Goal: Find specific page/section: Find specific page/section

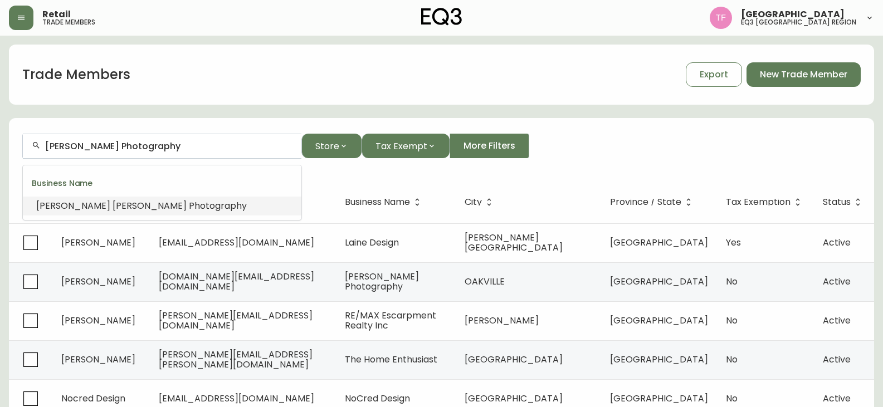
drag, startPoint x: 184, startPoint y: 144, endPoint x: -124, endPoint y: 144, distance: 307.5
click at [0, 144] on html "Retail trade members [GEOGRAPHIC_DATA] eq3 midwest & west region Trade Members …" at bounding box center [441, 319] width 883 height 638
paste input "SOLOMON DESIGN GROUP"
click at [152, 198] on li "SOLOMON DESIGN GROUP" at bounding box center [162, 206] width 279 height 19
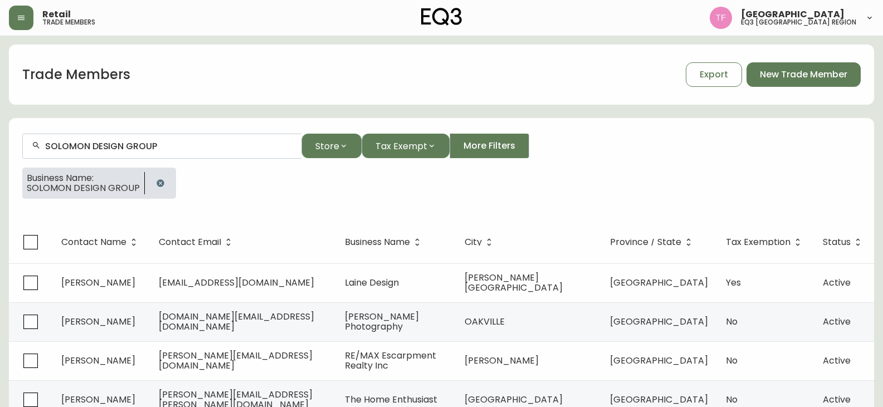
click at [136, 144] on input "SOLOMON DESIGN GROUP" at bounding box center [168, 146] width 247 height 11
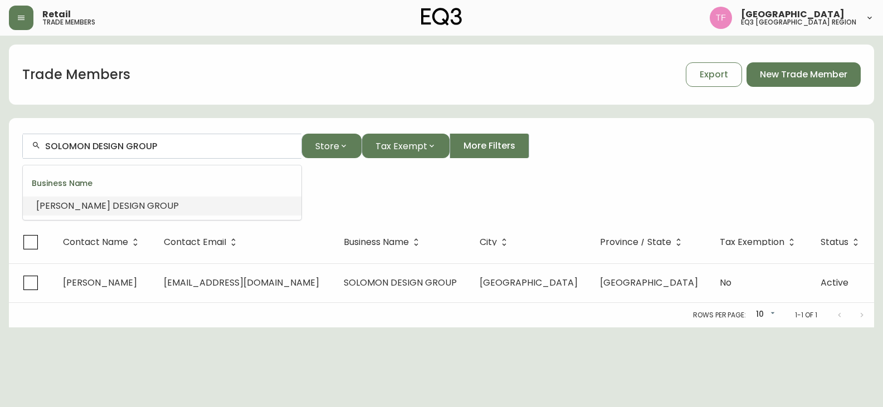
click at [136, 144] on input "SOLOMON DESIGN GROUP" at bounding box center [168, 146] width 247 height 11
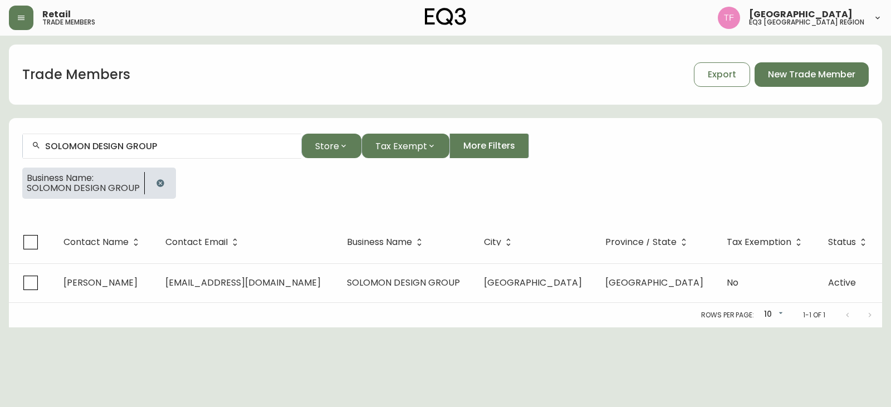
click at [164, 183] on button "button" at bounding box center [160, 183] width 22 height 22
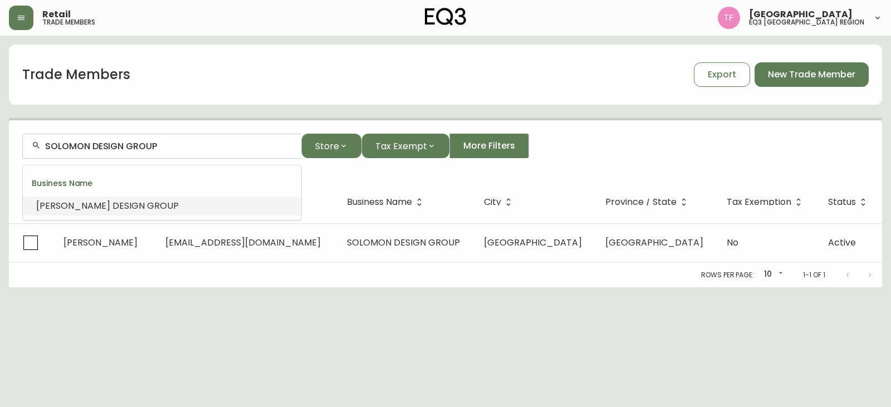
click at [152, 147] on input "SOLOMON DESIGN GROUP" at bounding box center [168, 146] width 247 height 11
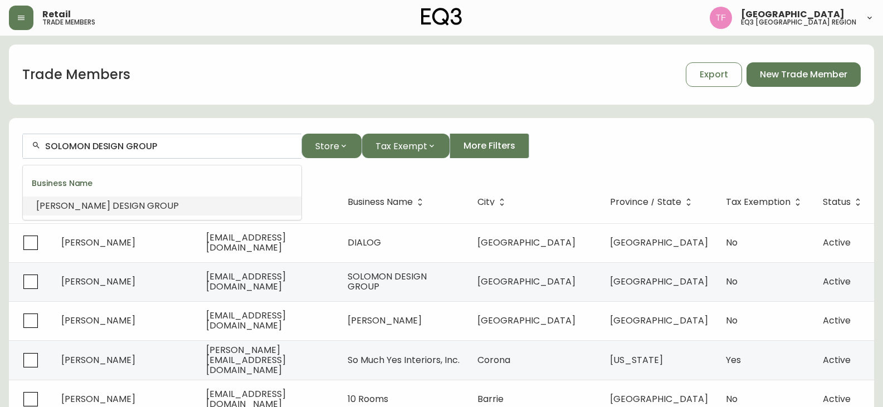
paste input "LONGBOAT DEVELOPMENT COR"
click at [189, 206] on span ". 1530 WARDE LTD." at bounding box center [217, 205] width 77 height 13
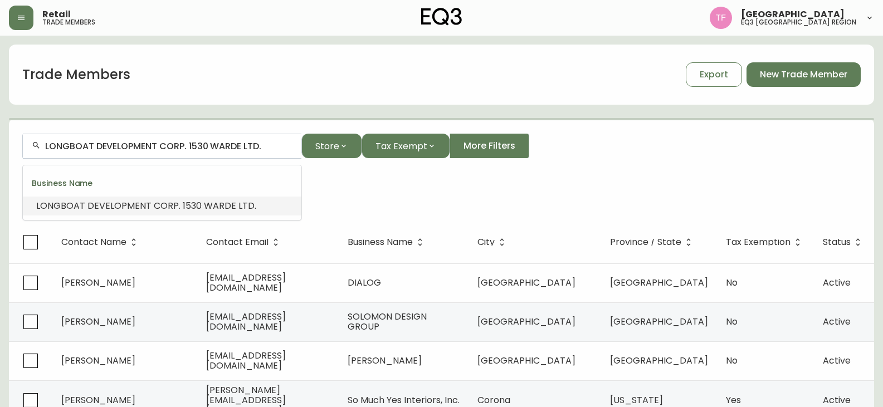
click at [187, 148] on input "LONGBOAT DEVELOPMENT CORP. 1530 WARDE LTD." at bounding box center [168, 146] width 247 height 11
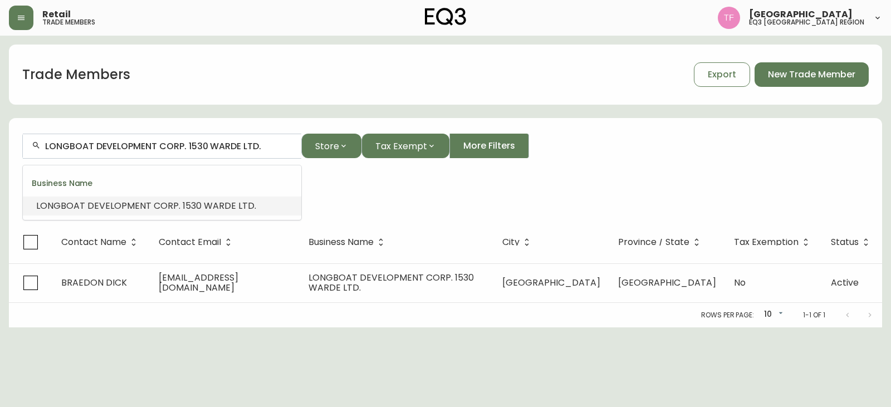
click at [187, 148] on input "LONGBOAT DEVELOPMENT CORP. 1530 WARDE LTD." at bounding box center [168, 146] width 247 height 11
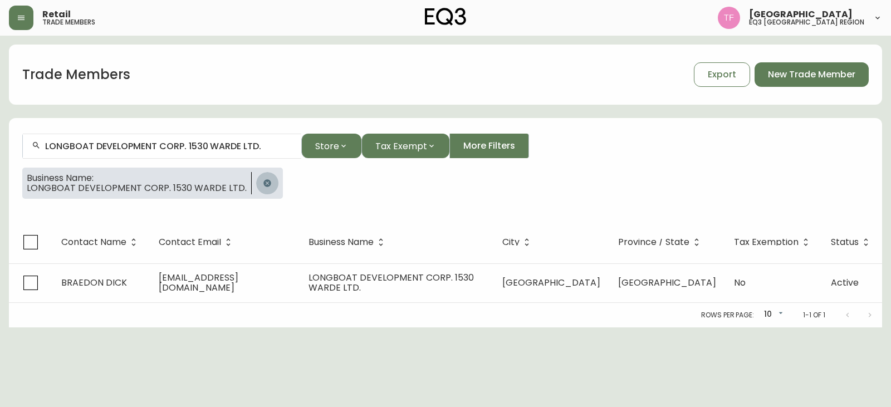
click at [260, 188] on button "button" at bounding box center [267, 183] width 22 height 22
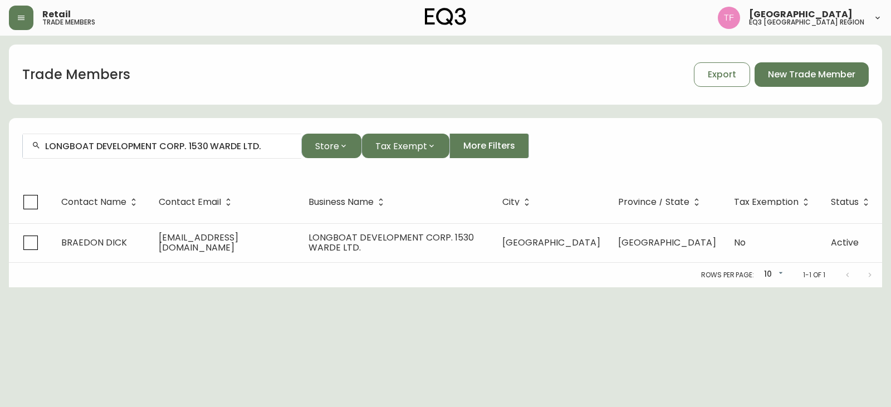
click at [197, 144] on input "LONGBOAT DEVELOPMENT CORP. 1530 WARDE LTD." at bounding box center [168, 146] width 247 height 11
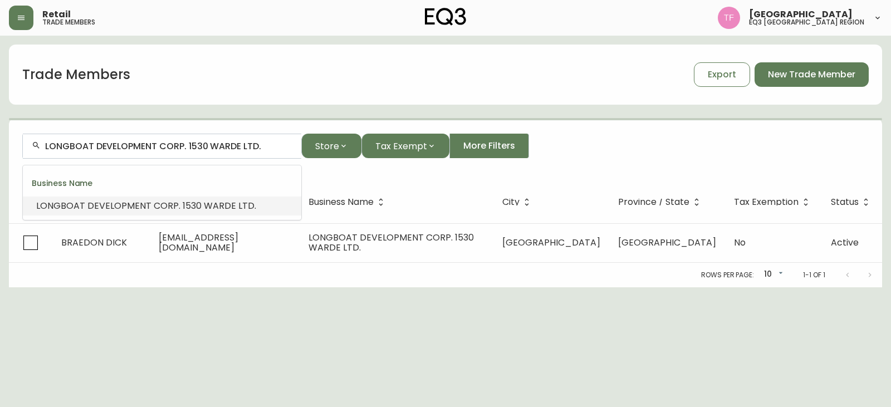
click at [197, 144] on input "LONGBOAT DEVELOPMENT CORP. 1530 WARDE LTD." at bounding box center [168, 146] width 247 height 11
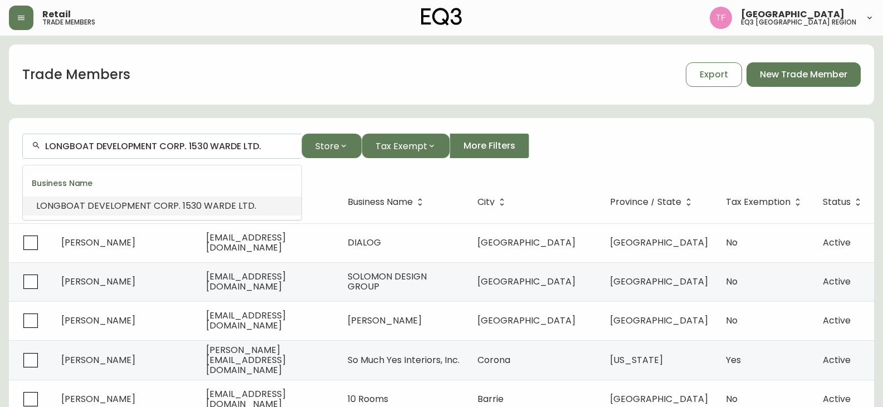
paste input "[PERSON_NAME]"
click at [231, 207] on li "TRIPLE E CANADA LTD/ [PERSON_NAME]" at bounding box center [162, 206] width 279 height 19
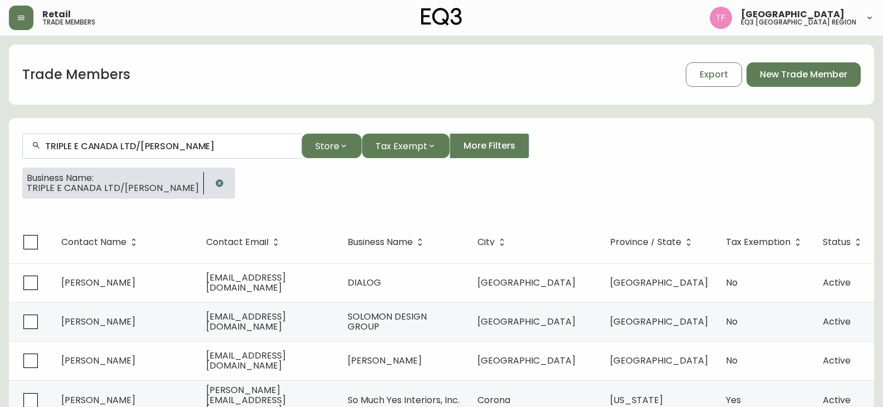
click at [136, 144] on input "TRIPLE E CANADA LTD/[PERSON_NAME]" at bounding box center [168, 146] width 247 height 11
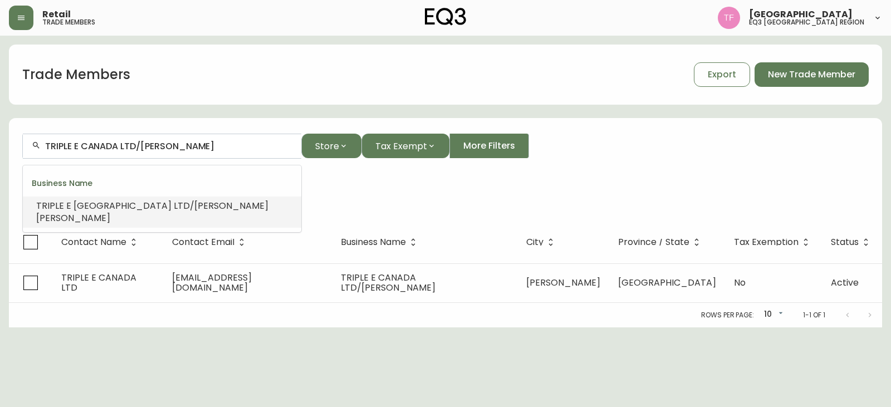
click at [136, 144] on input "TRIPLE E CANADA LTD/[PERSON_NAME]" at bounding box center [168, 146] width 247 height 11
click at [137, 142] on input "TRIPLE E CANADA LTD/[PERSON_NAME]" at bounding box center [168, 146] width 247 height 11
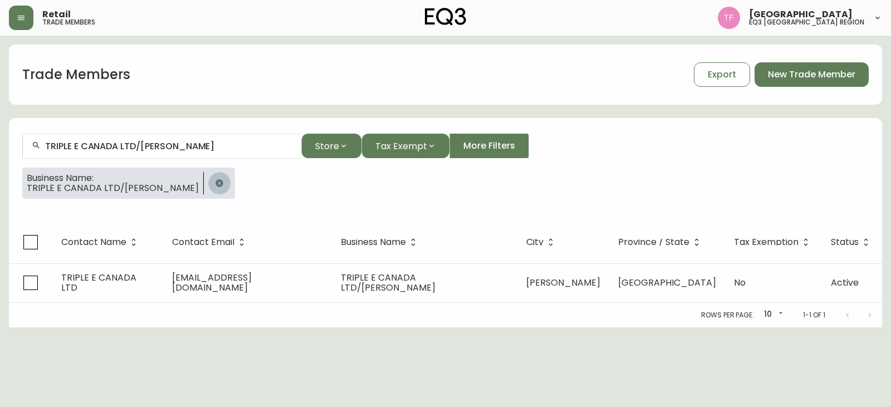
click at [208, 182] on button "button" at bounding box center [219, 183] width 22 height 22
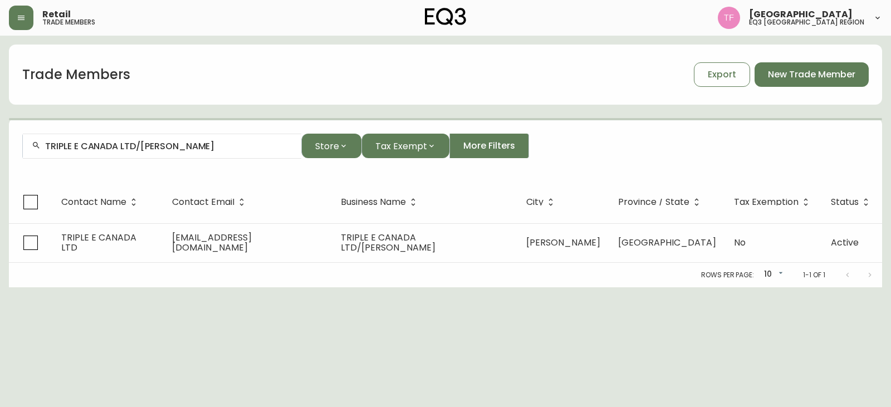
click at [179, 144] on input "TRIPLE E CANADA LTD/[PERSON_NAME]" at bounding box center [168, 146] width 247 height 11
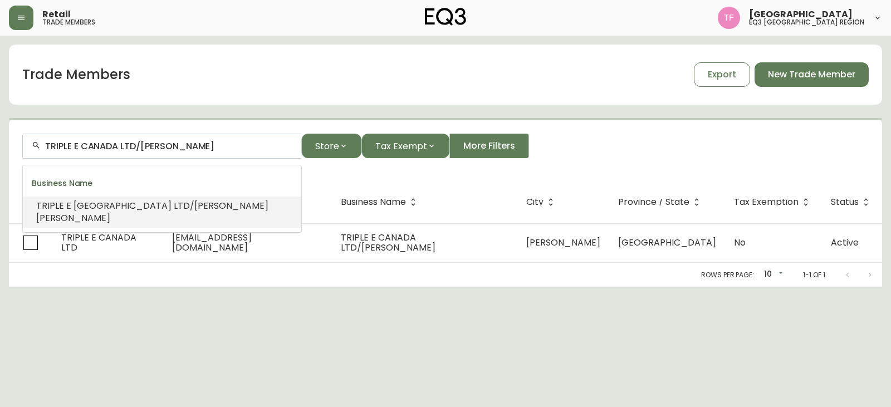
click at [179, 144] on input "TRIPLE E CANADA LTD/[PERSON_NAME]" at bounding box center [168, 146] width 247 height 11
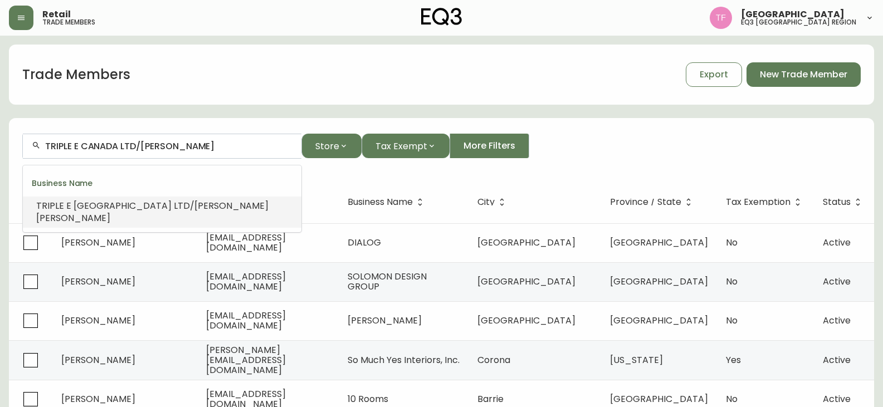
click at [179, 144] on input "TRIPLE E CANADA LTD/[PERSON_NAME]" at bounding box center [168, 146] width 247 height 11
paste input "SOLOMON DESIGN GROUP"
type input "SOLOMON DESIGN GROUP"
